Goal: Task Accomplishment & Management: Manage account settings

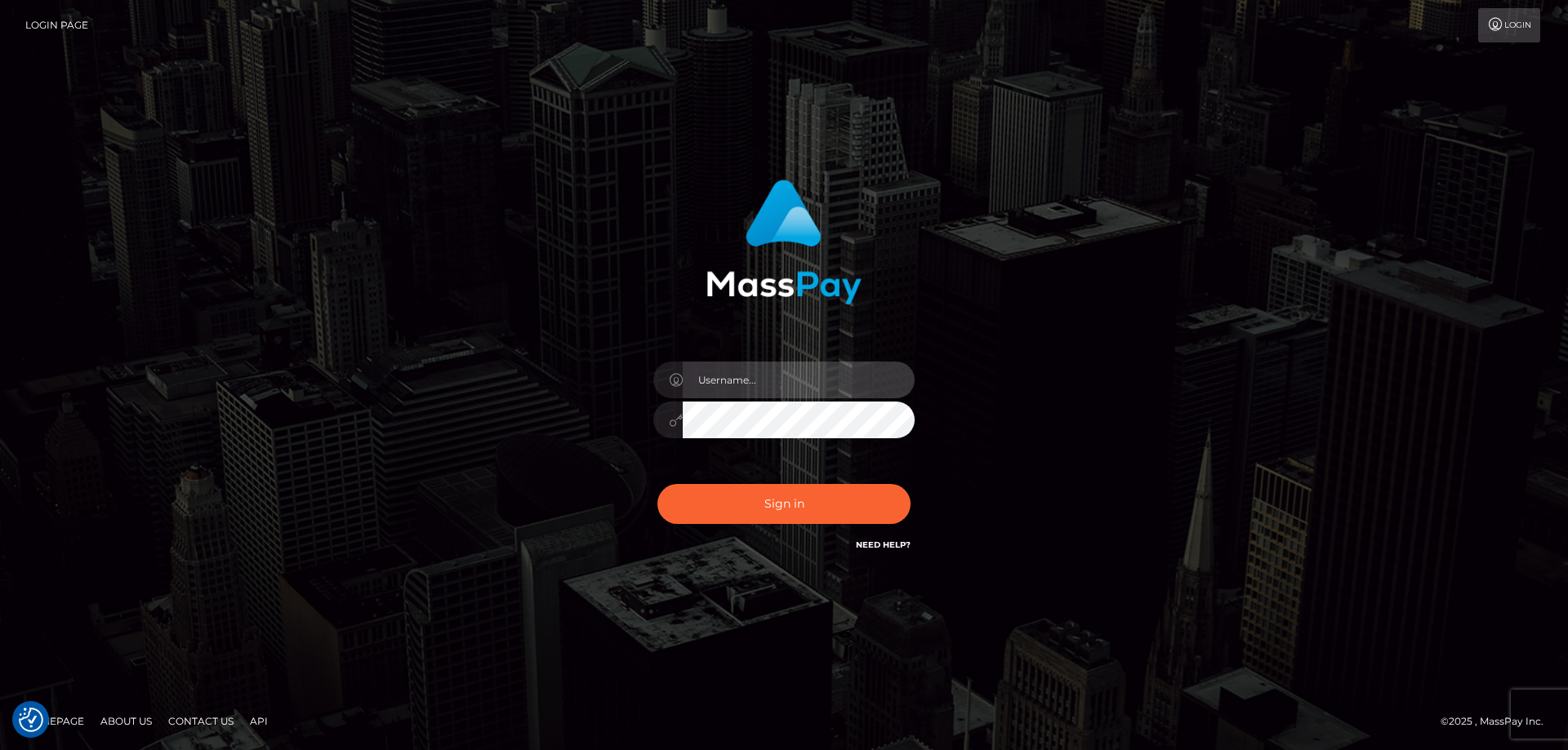
type input "Dan.Cirnat"
click at [907, 483] on div at bounding box center [764, 531] width 335 height 186
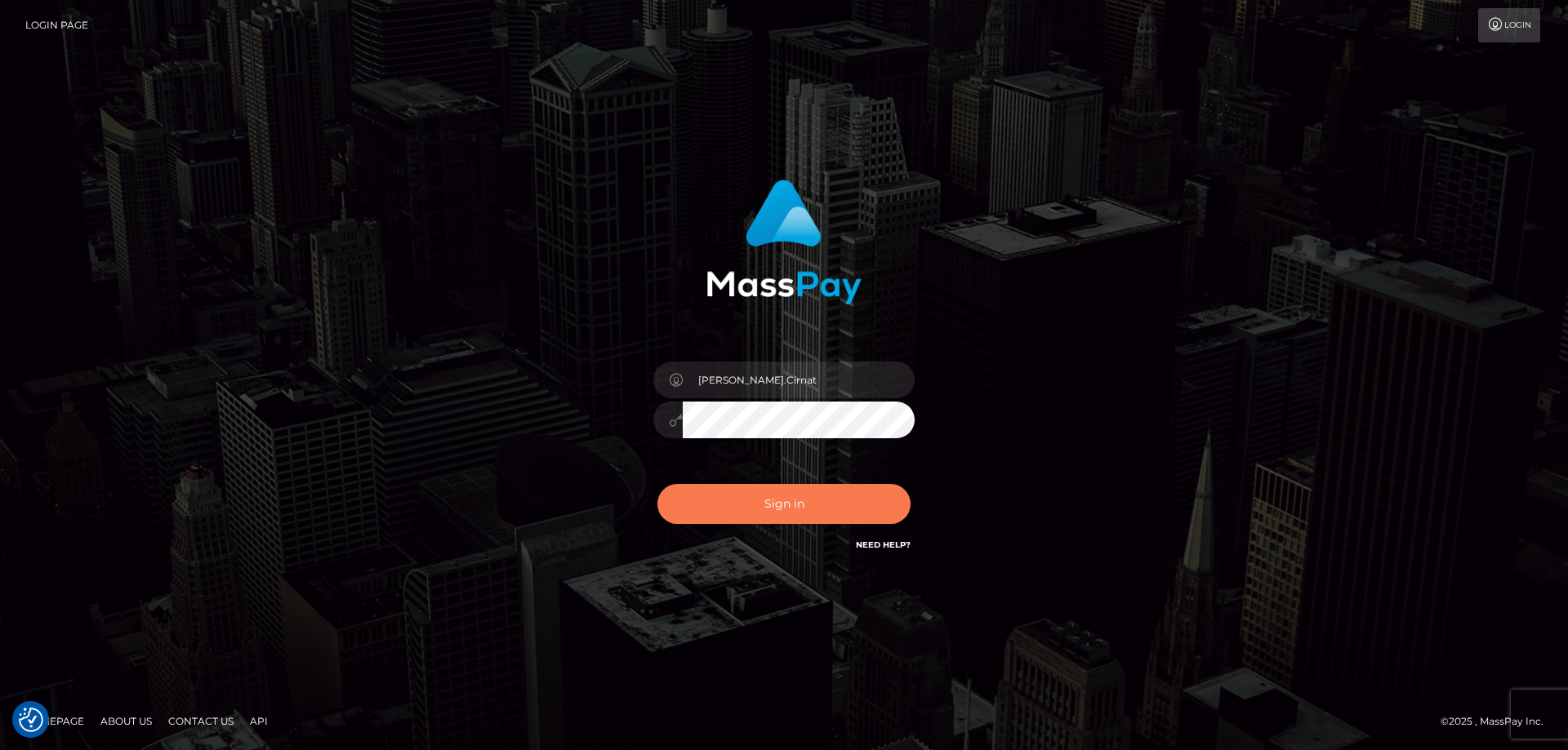
click at [756, 510] on button "Sign in" at bounding box center [784, 504] width 254 height 40
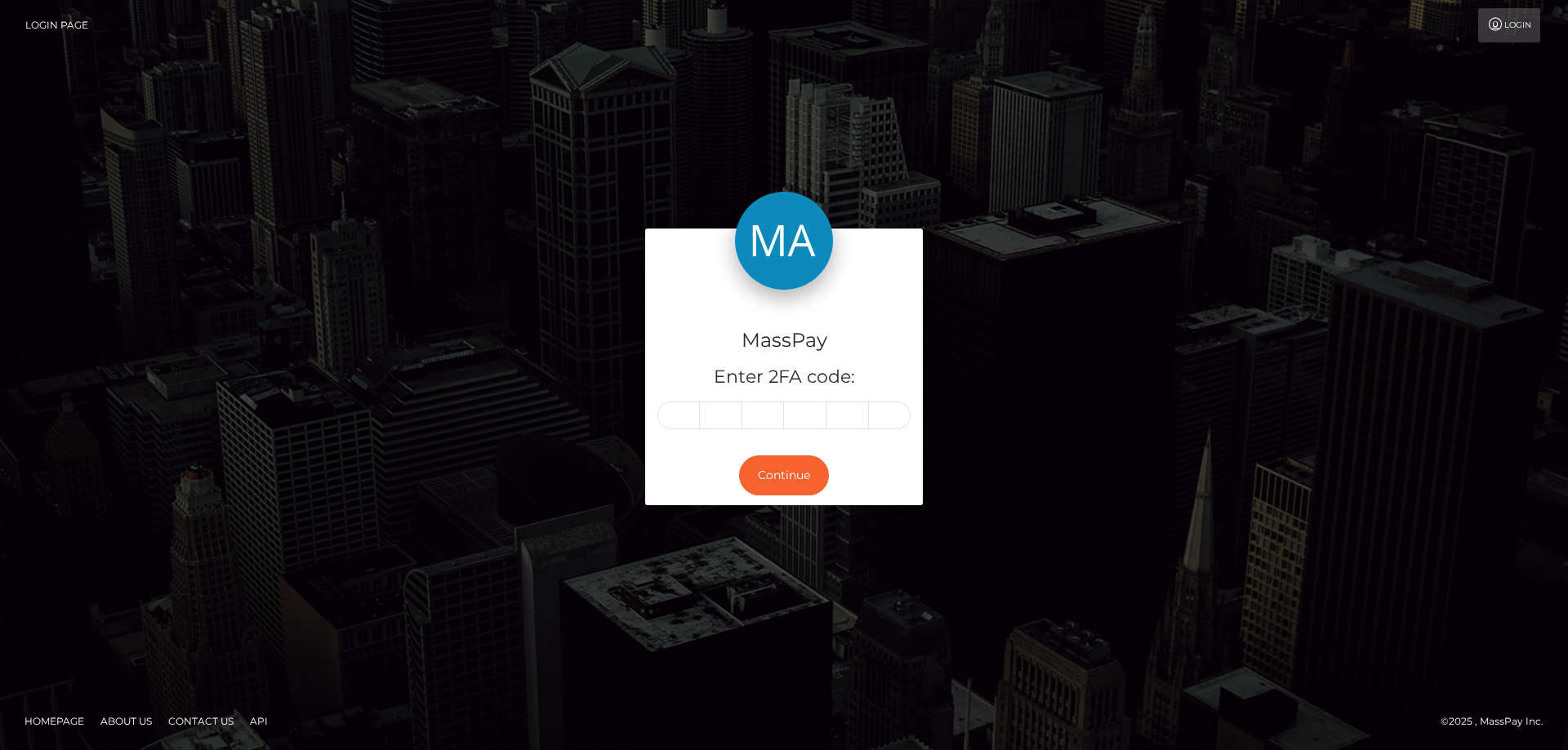
click at [670, 413] on input "text" at bounding box center [678, 416] width 43 height 28
type input "4"
type input "7"
type input "6"
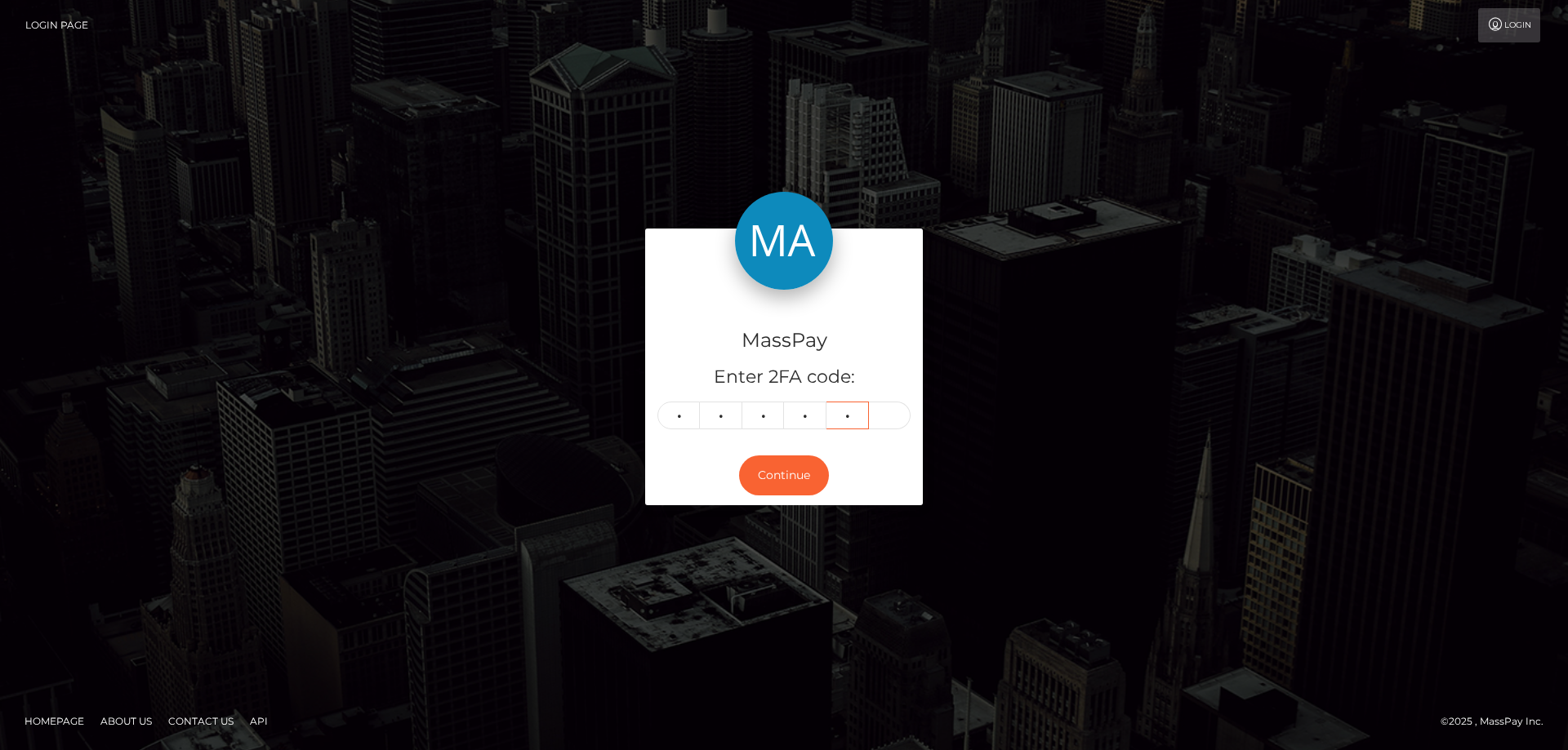
type input "1"
type input "7"
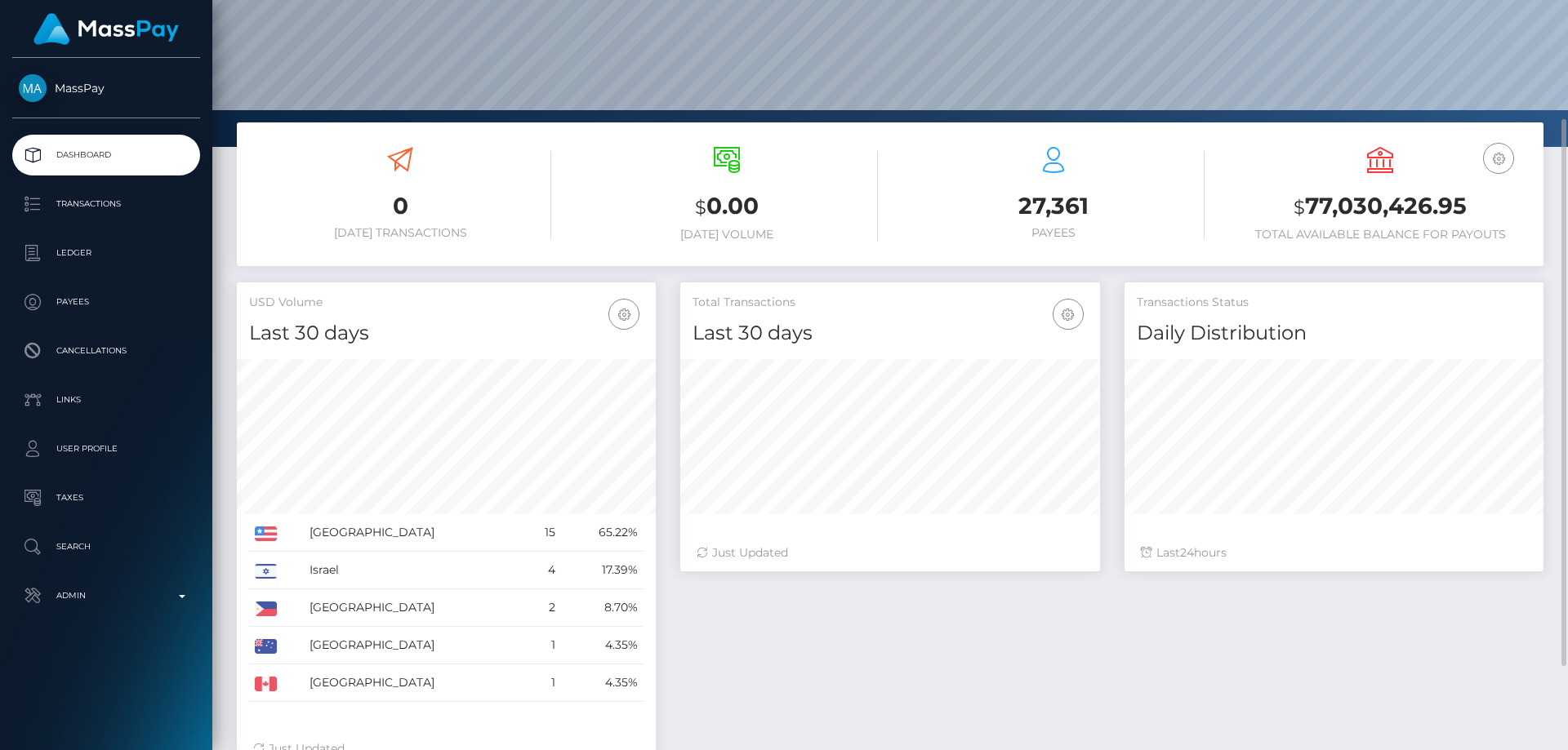
scroll to position [290, 420]
click at [114, 591] on p "Admin" at bounding box center [106, 596] width 175 height 24
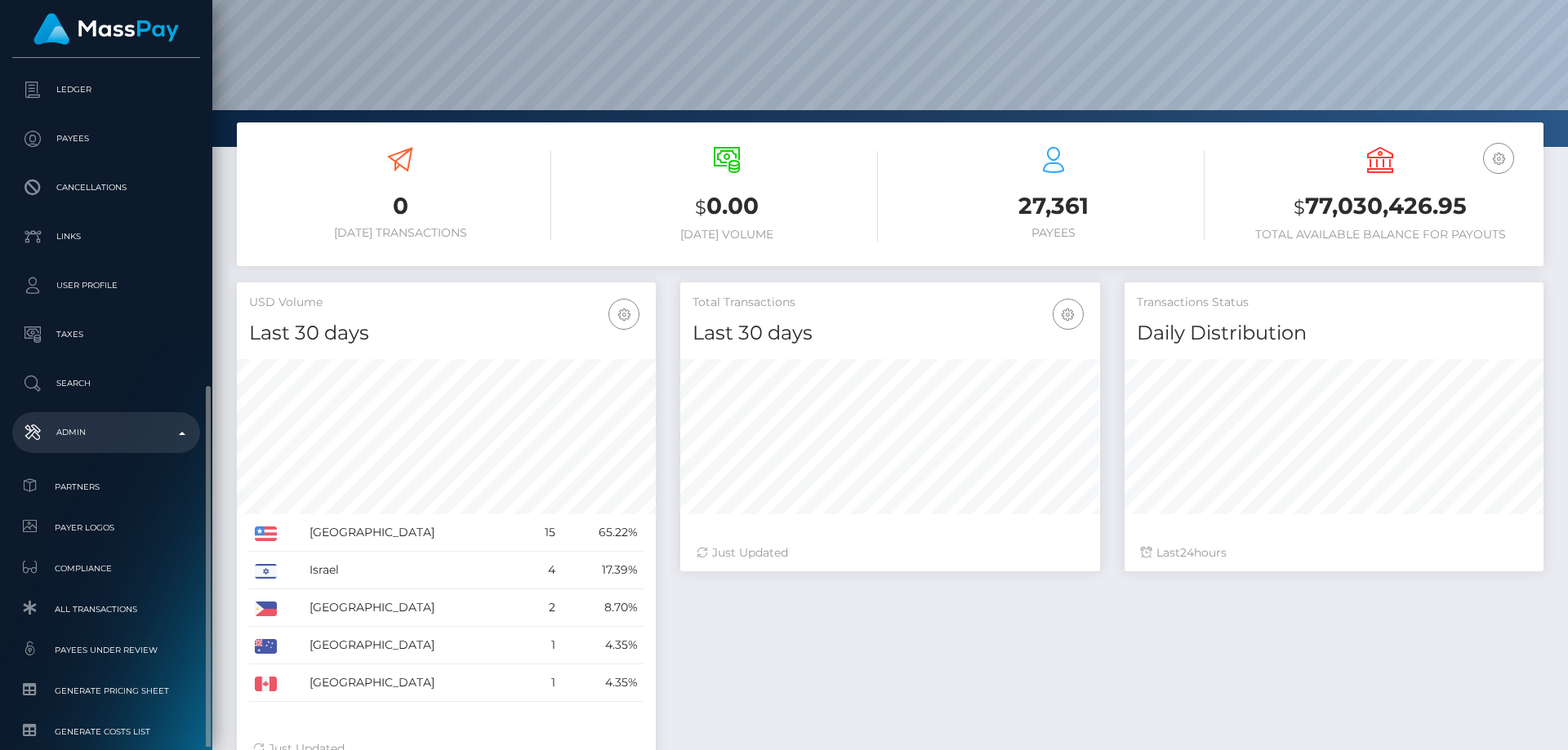
scroll to position [288, 0]
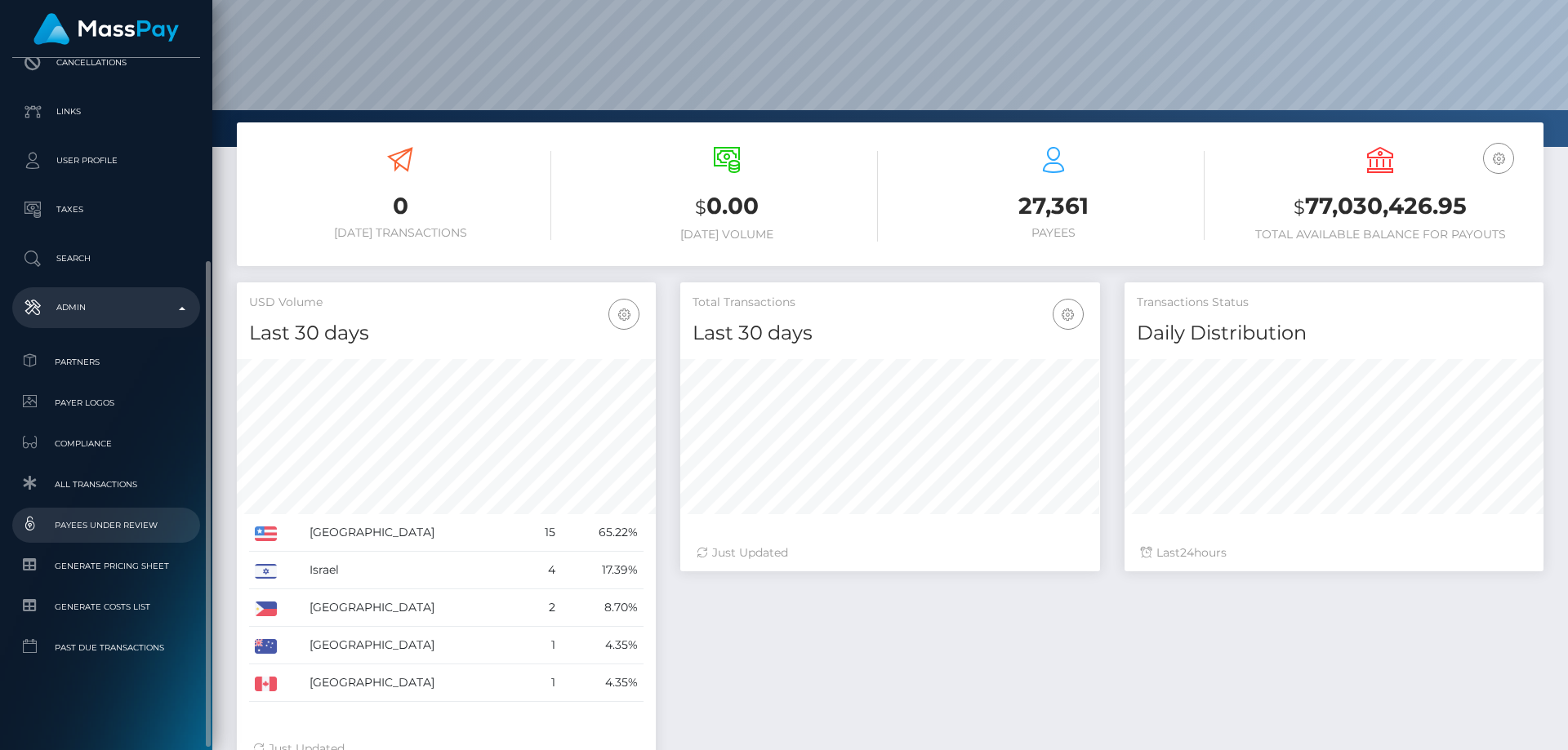
click at [149, 518] on span "Payees under Review" at bounding box center [106, 525] width 175 height 19
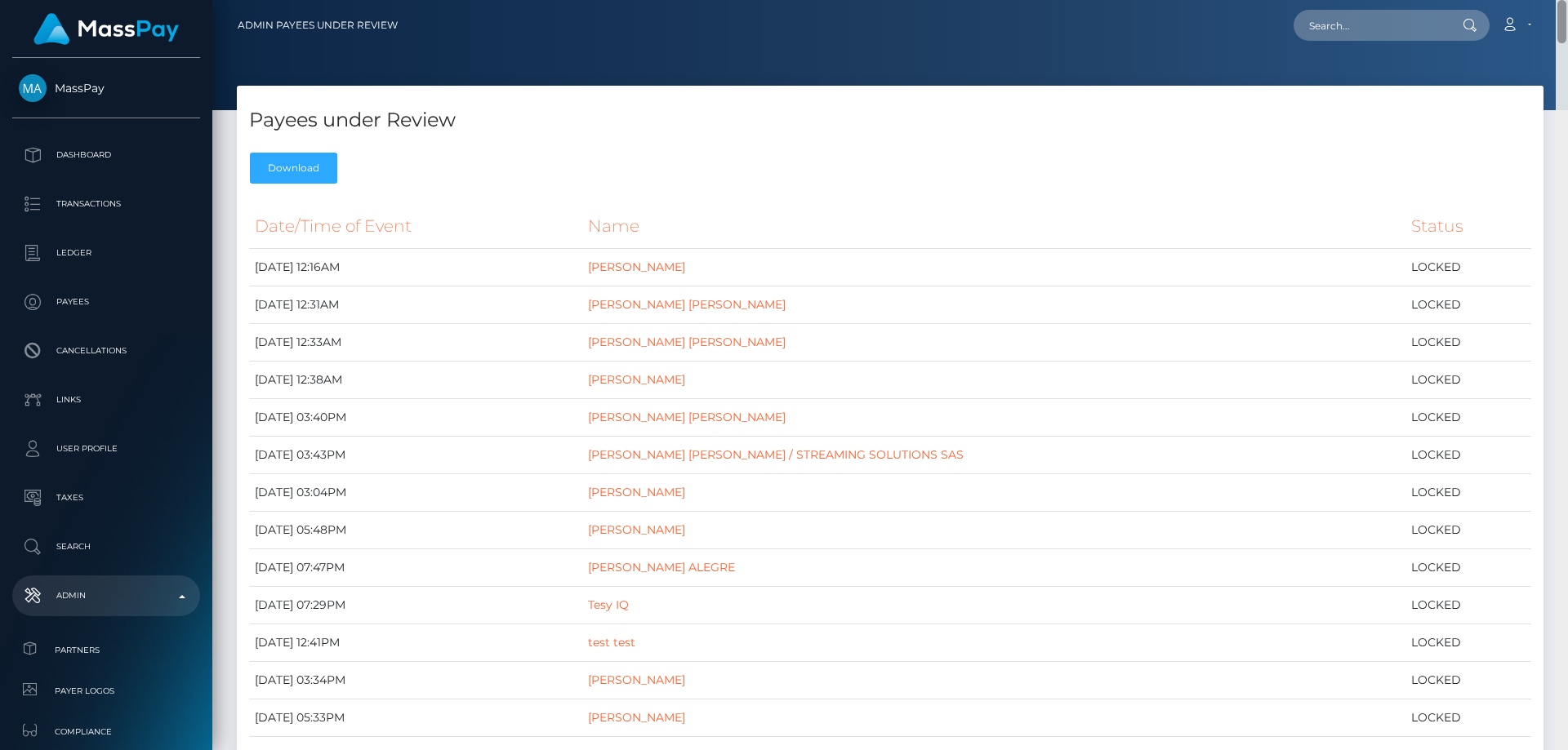
drag, startPoint x: 1564, startPoint y: 35, endPoint x: 1567, endPoint y: -98, distance: 133.0
click at [1567, 0] on html "MassPay Dashboard Transactions Ledger Payees Cancellations Links" at bounding box center [784, 375] width 1568 height 750
